Goal: Find specific page/section: Find specific page/section

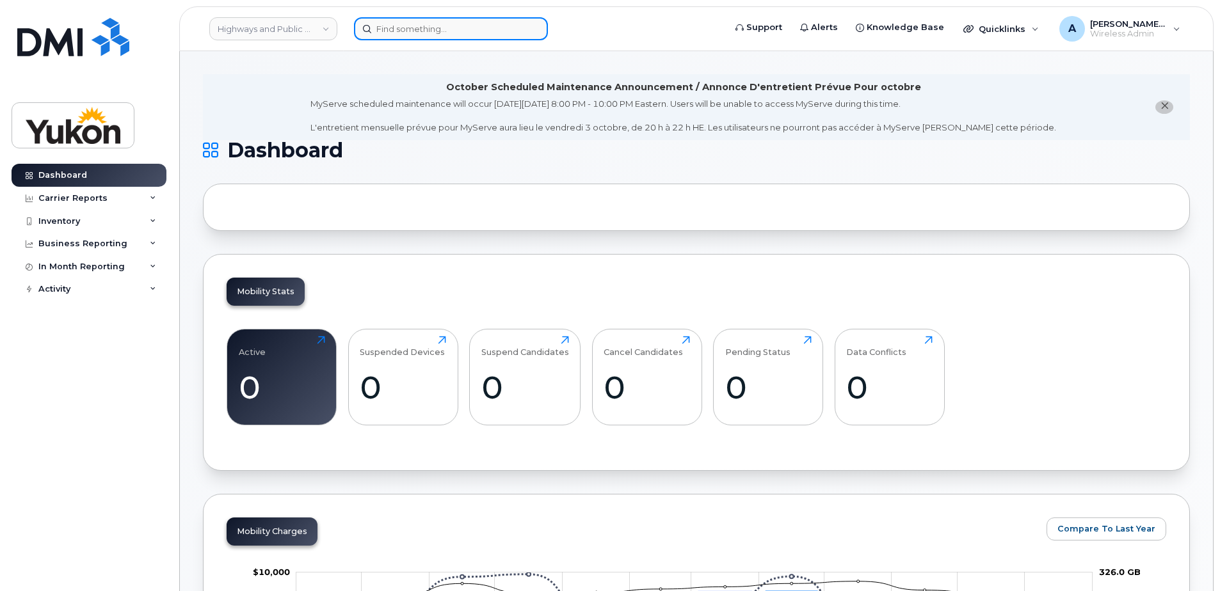
click at [399, 26] on input at bounding box center [451, 28] width 194 height 23
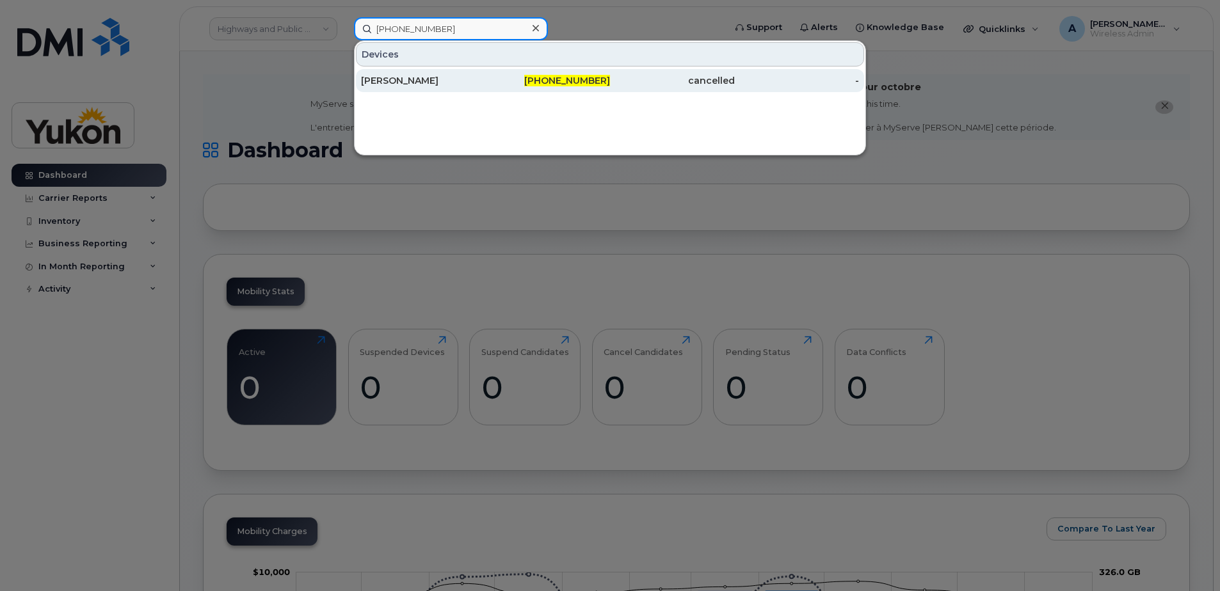
type input "867-333-9853"
click at [558, 81] on span "867-333-9853" at bounding box center [567, 81] width 86 height 12
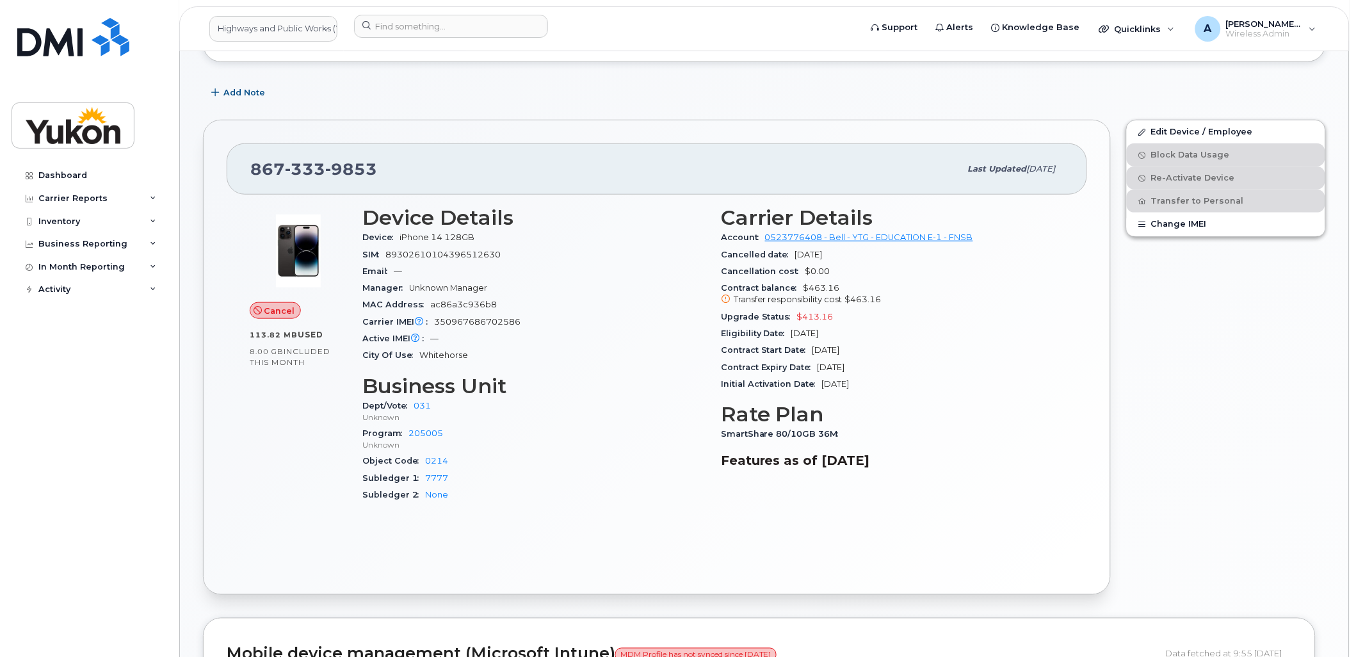
scroll to position [284, 0]
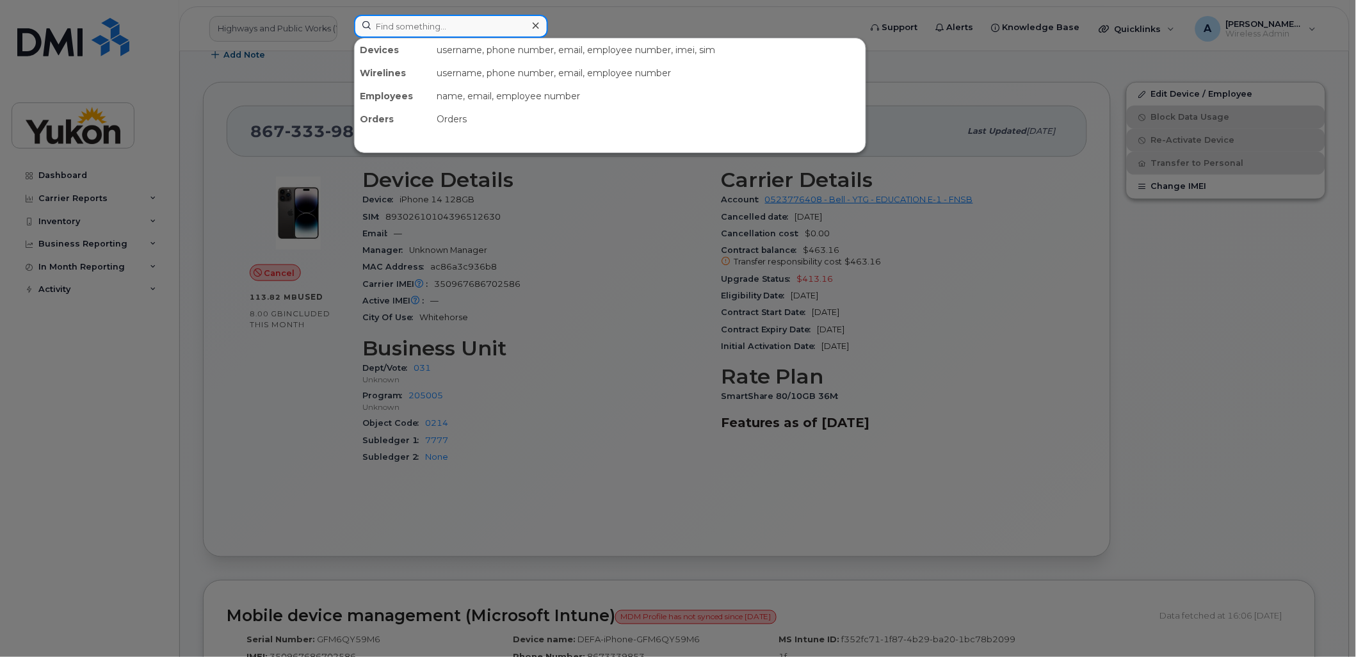
click at [396, 27] on input at bounding box center [451, 26] width 194 height 23
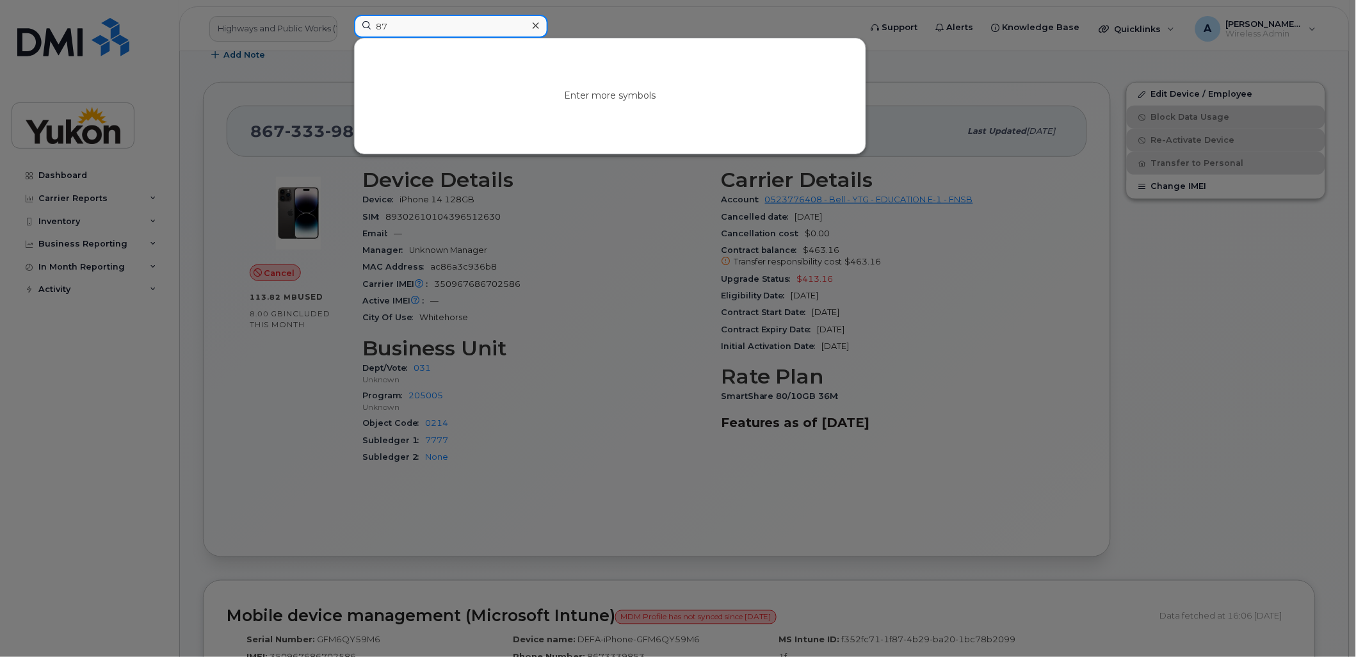
click at [423, 28] on input "87" at bounding box center [451, 26] width 194 height 23
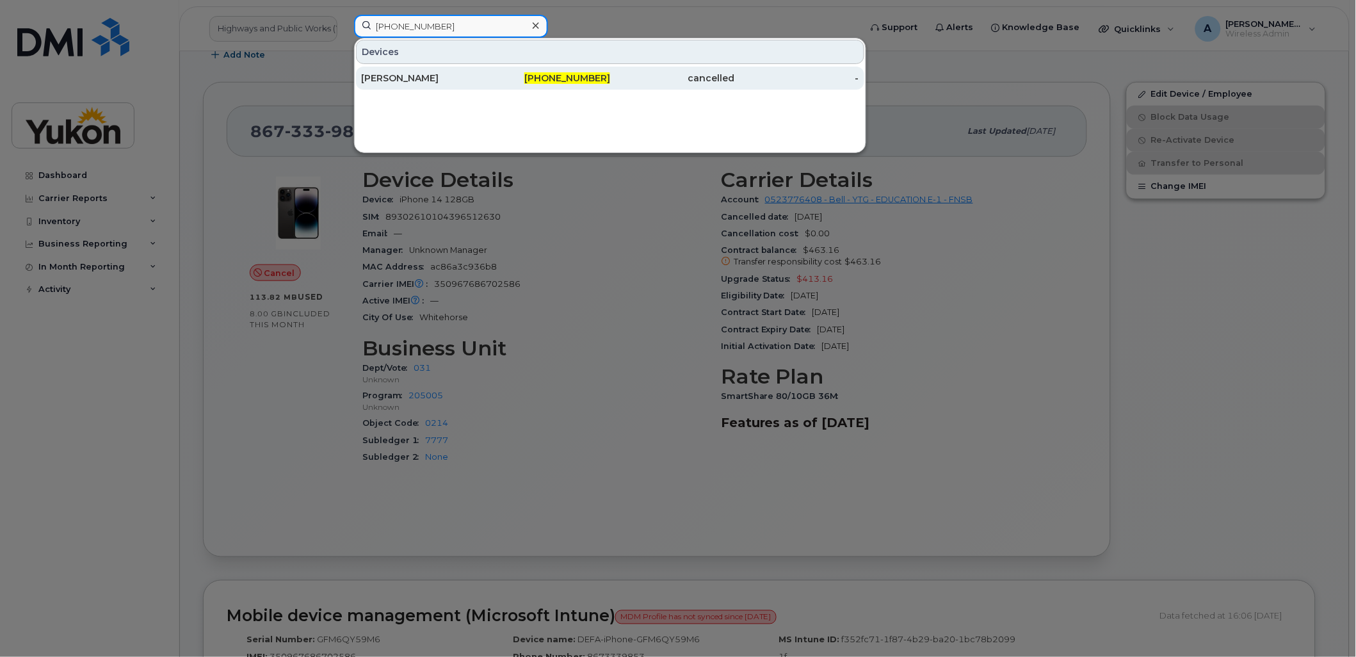
type input "[PHONE_NUMBER]"
click at [594, 83] on div "[PHONE_NUMBER]" at bounding box center [548, 78] width 125 height 13
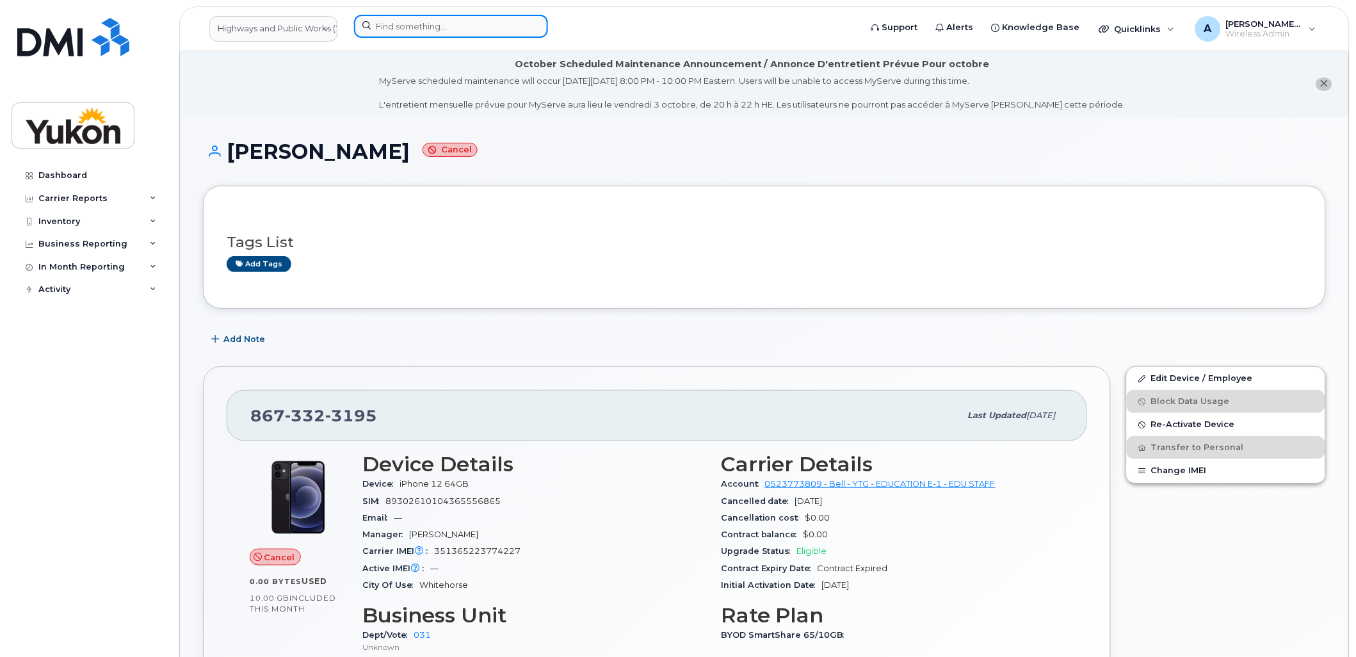
drag, startPoint x: 410, startPoint y: 29, endPoint x: 460, endPoint y: 28, distance: 49.9
click at [410, 29] on input at bounding box center [451, 26] width 194 height 23
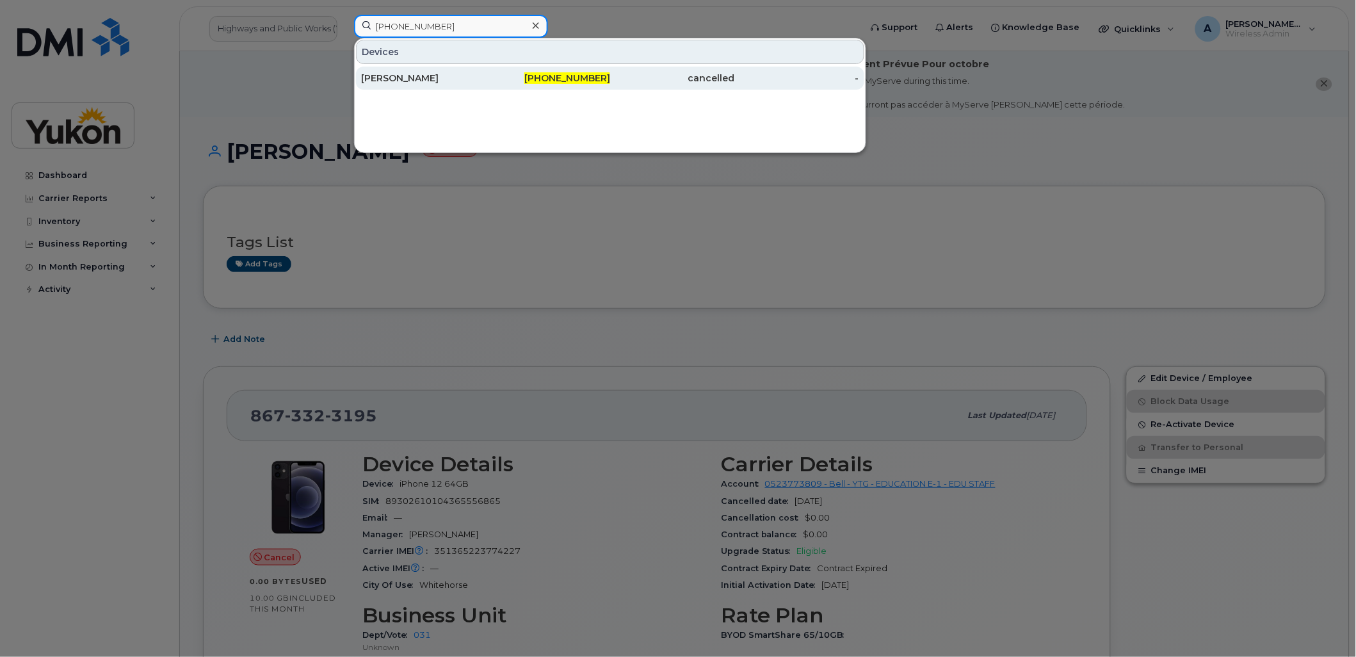
type input "867-333-9853"
click at [454, 72] on div "[PERSON_NAME]" at bounding box center [423, 78] width 125 height 13
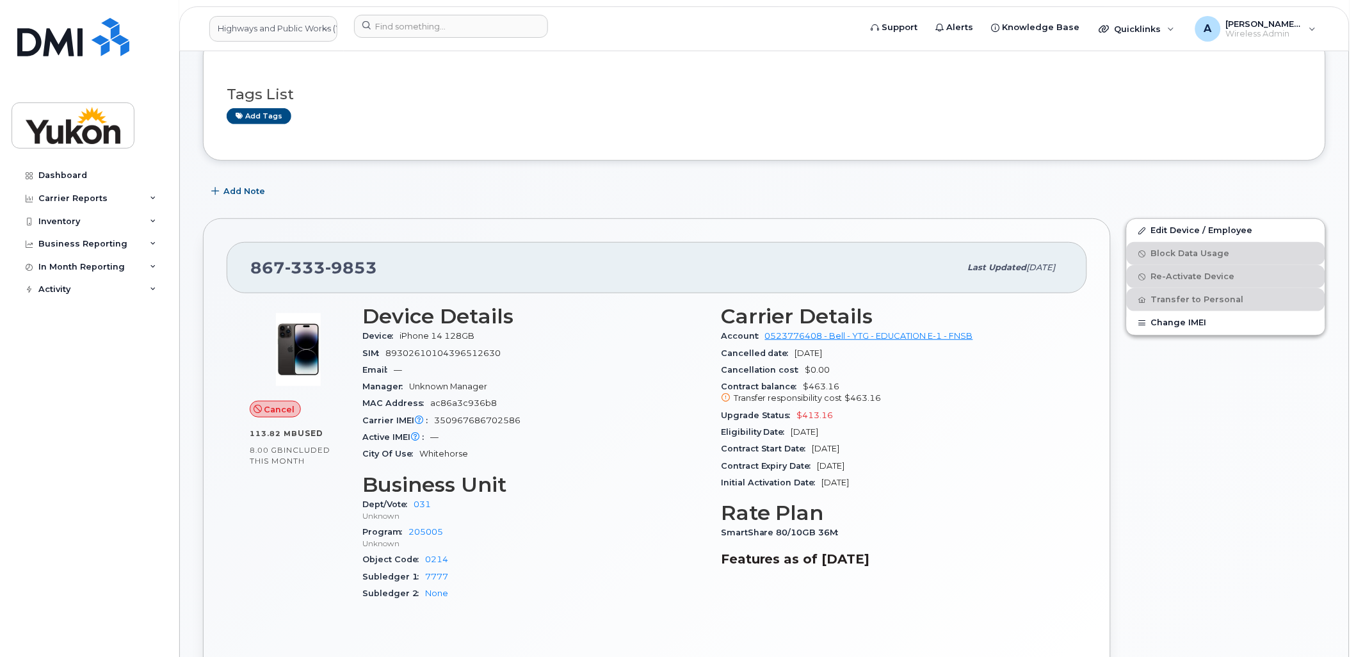
scroll to position [142, 0]
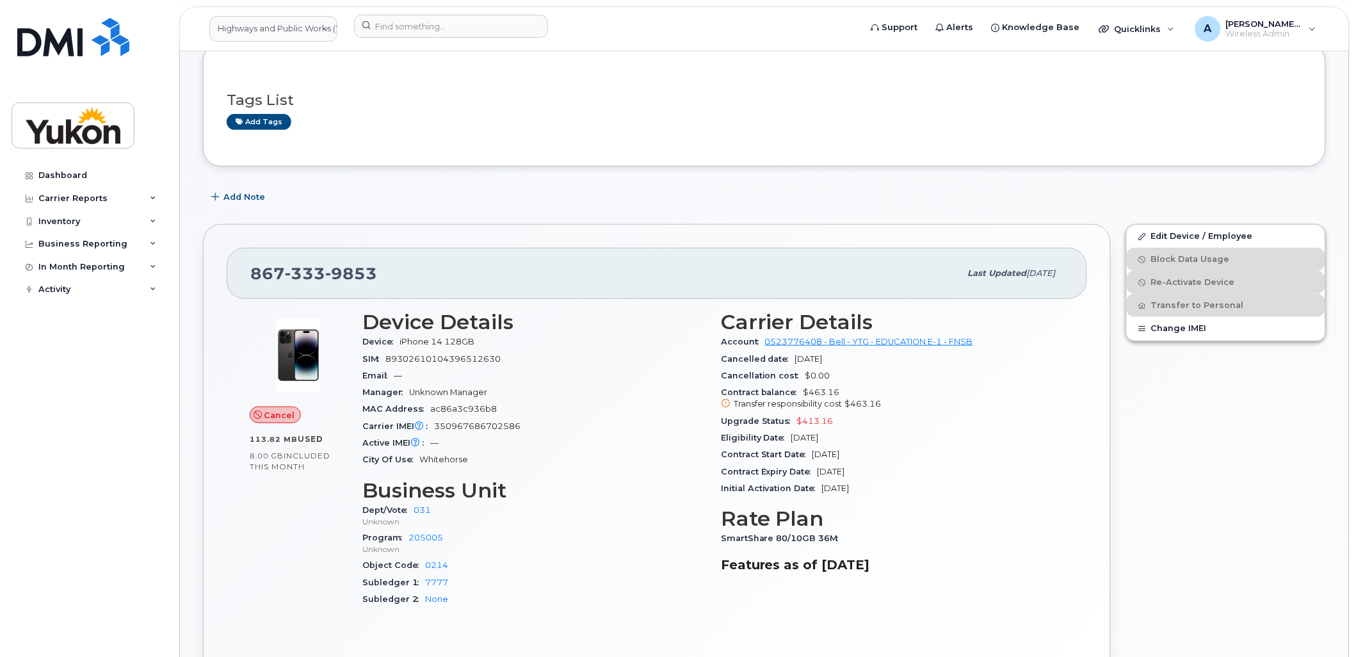
click at [1266, 449] on div "Edit Device / Employee Block Data Usage Re-Activate Device Transfer to Personal…" at bounding box center [1225, 461] width 215 height 490
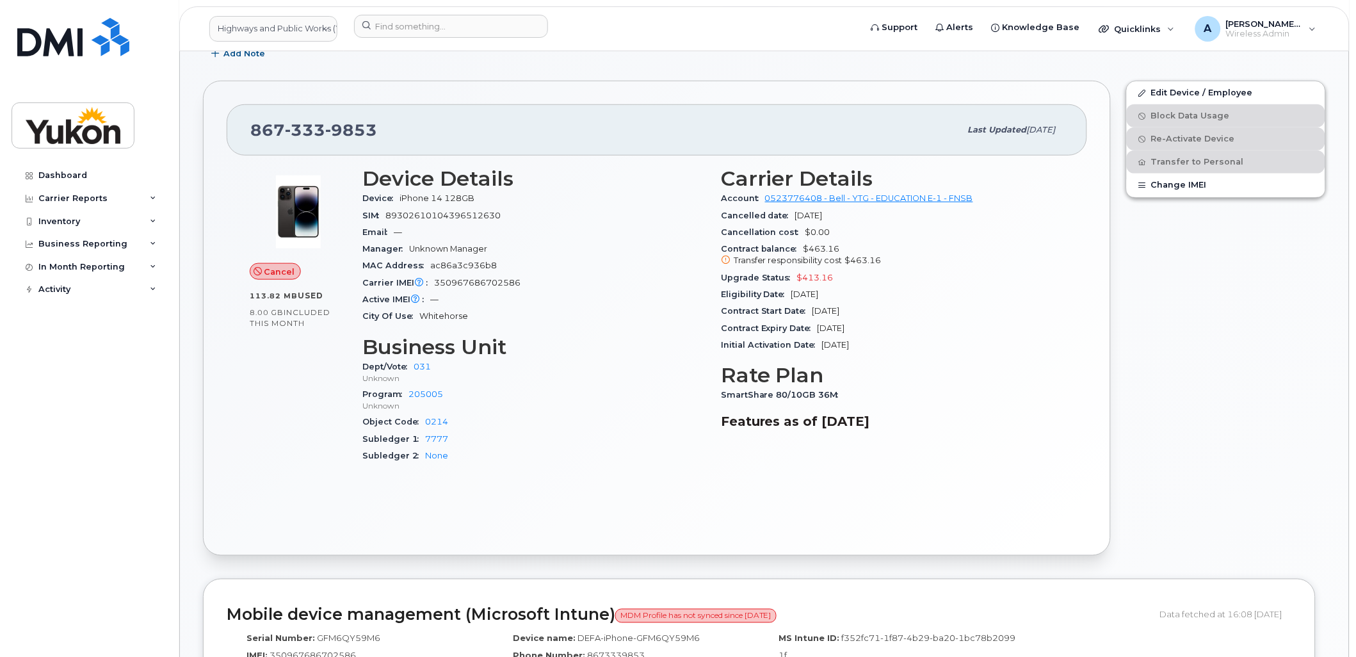
scroll to position [284, 0]
click at [1277, 328] on div "Edit Device / Employee Block Data Usage Re-Activate Device Transfer to Personal…" at bounding box center [1225, 319] width 215 height 490
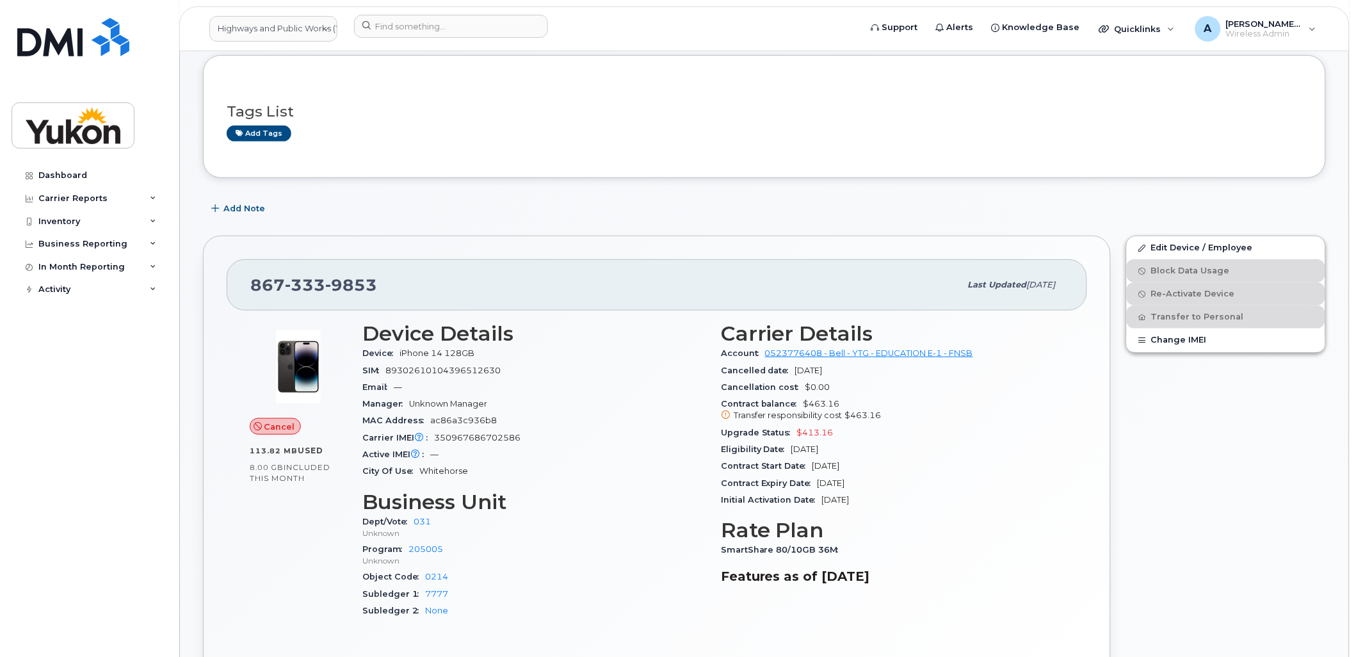
scroll to position [0, 0]
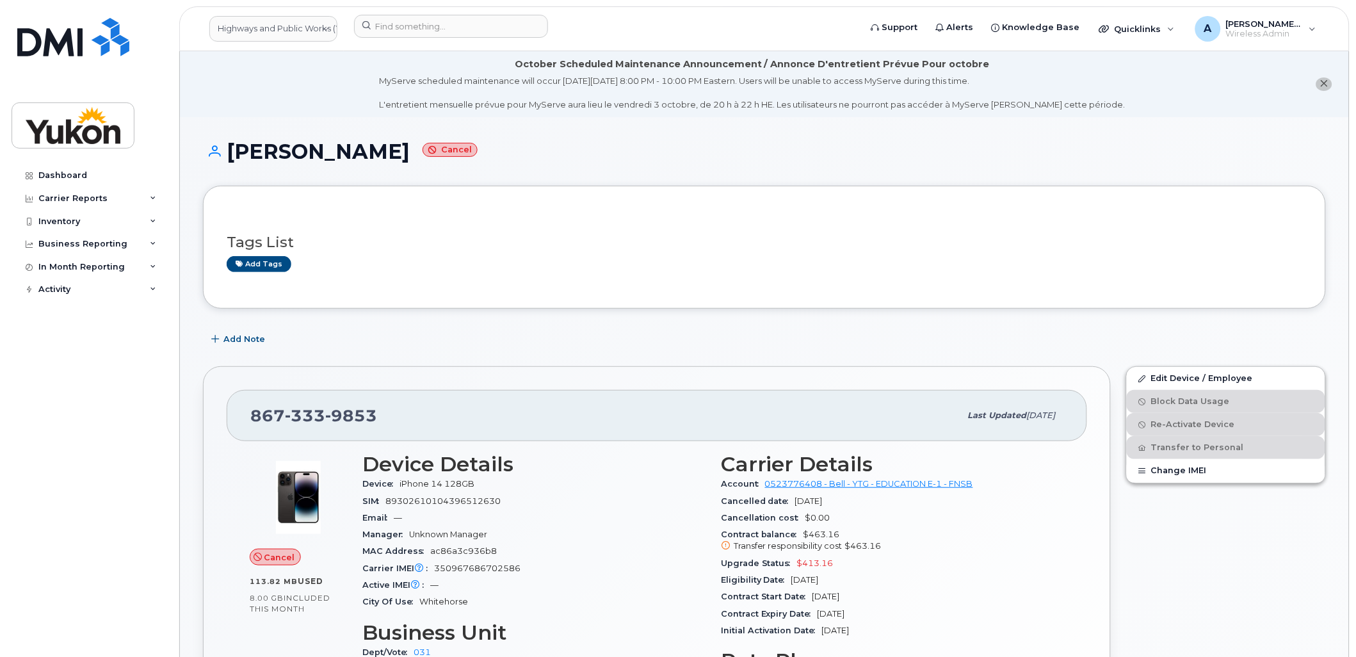
click at [985, 173] on div "Troy Glover Cancel" at bounding box center [764, 162] width 1123 height 45
